Goal: Task Accomplishment & Management: Complete application form

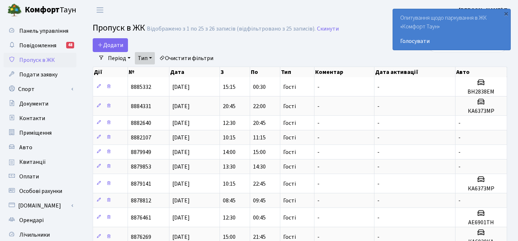
select select "25"
click at [111, 43] on span "Додати" at bounding box center [110, 45] width 26 height 8
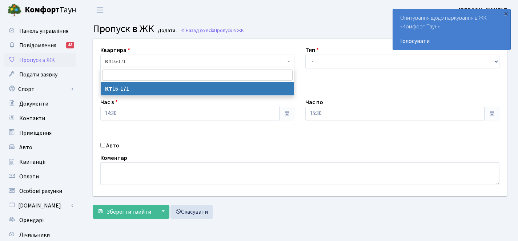
click at [234, 60] on span "КТ 16-171" at bounding box center [195, 61] width 180 height 7
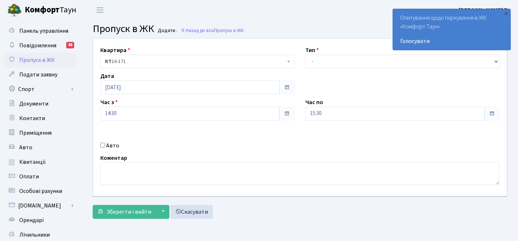
click at [234, 60] on span "КТ 16-171" at bounding box center [195, 61] width 180 height 7
click at [40, 63] on span "Пропуск в ЖК" at bounding box center [37, 60] width 36 height 8
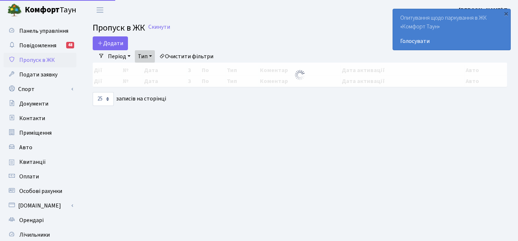
select select "25"
